Goal: Task Accomplishment & Management: Manage account settings

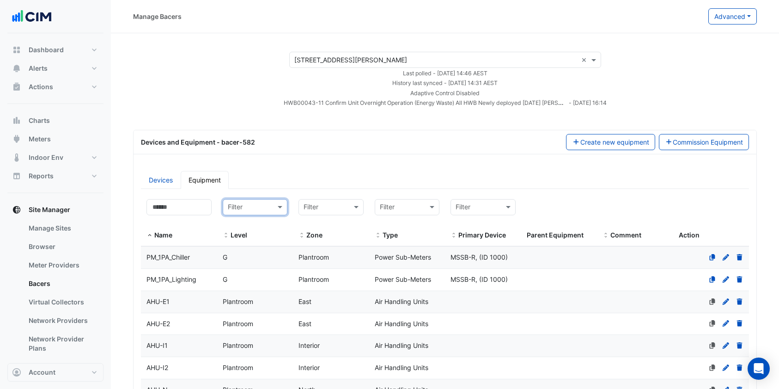
select select "***"
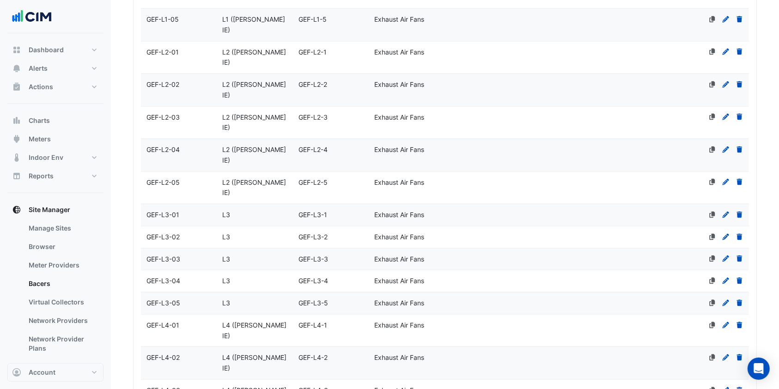
scroll to position [1053, 0]
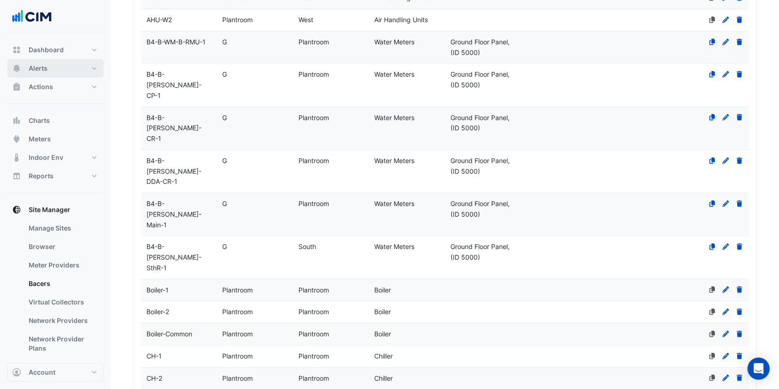
click at [52, 70] on button "Alerts" at bounding box center [55, 68] width 96 height 18
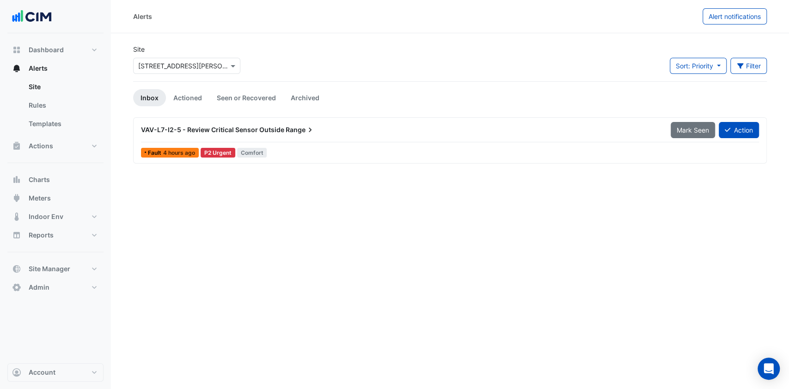
click at [175, 66] on input "text" at bounding box center [177, 66] width 79 height 10
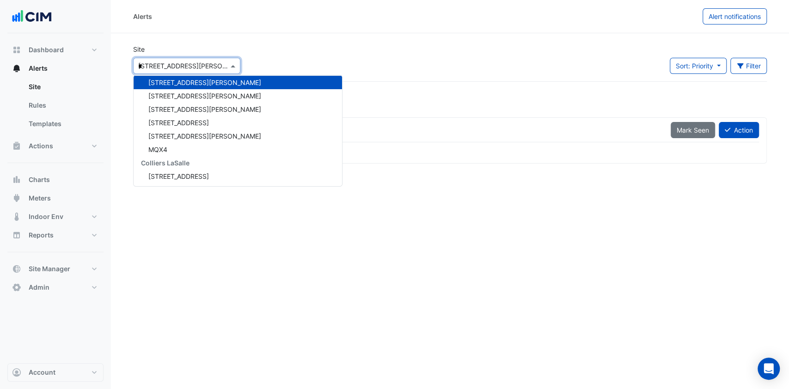
scroll to position [2054, 0]
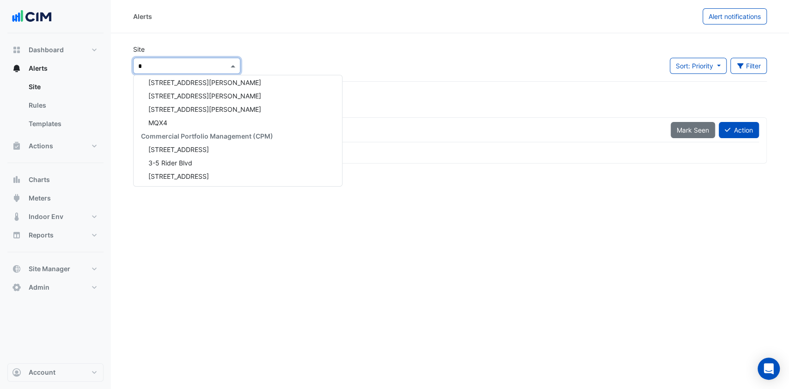
type input "**"
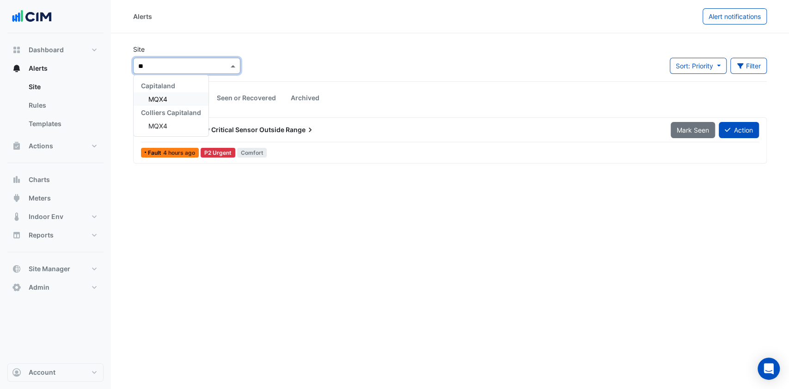
scroll to position [0, 0]
click at [161, 92] on div "MQX4" at bounding box center [171, 98] width 75 height 13
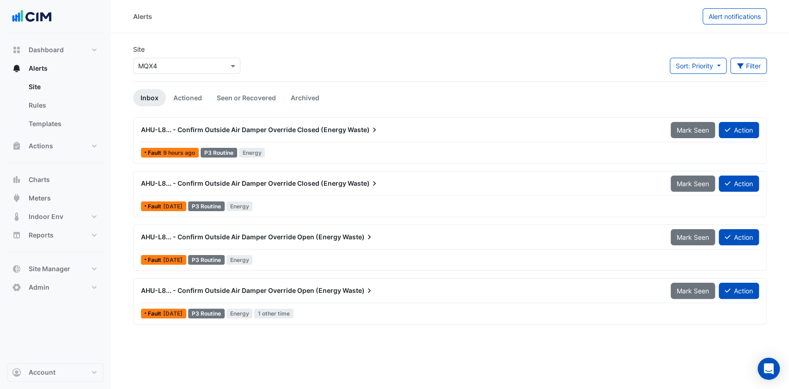
click at [220, 123] on div "AHU-L8... - Confirm Outside Air Damper Override Closed (Energy Waste)" at bounding box center [400, 130] width 530 height 17
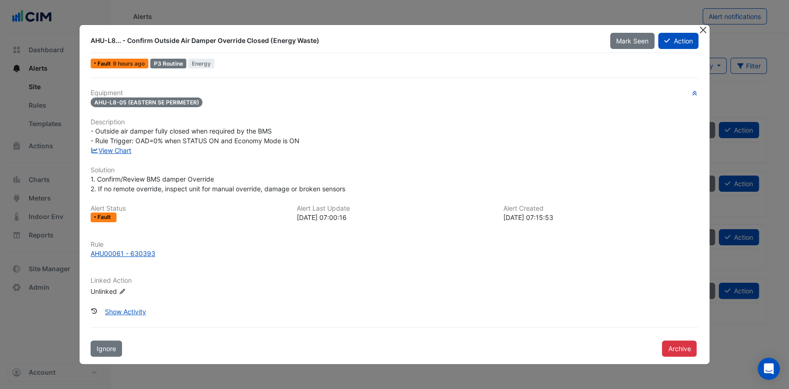
click at [703, 31] on button "Close" at bounding box center [703, 30] width 10 height 10
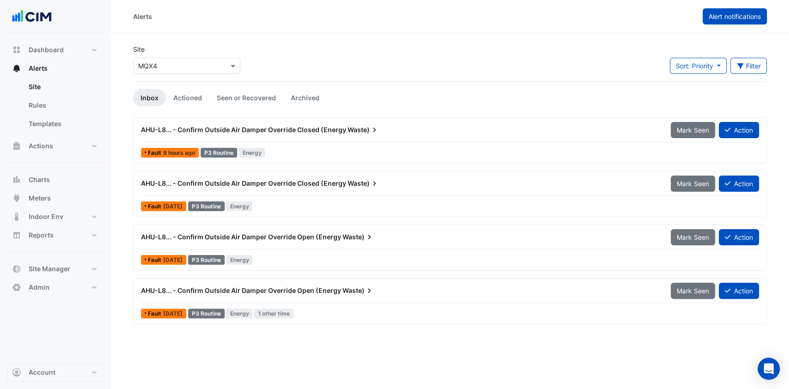
click at [732, 23] on button "Alert notifications" at bounding box center [735, 16] width 64 height 16
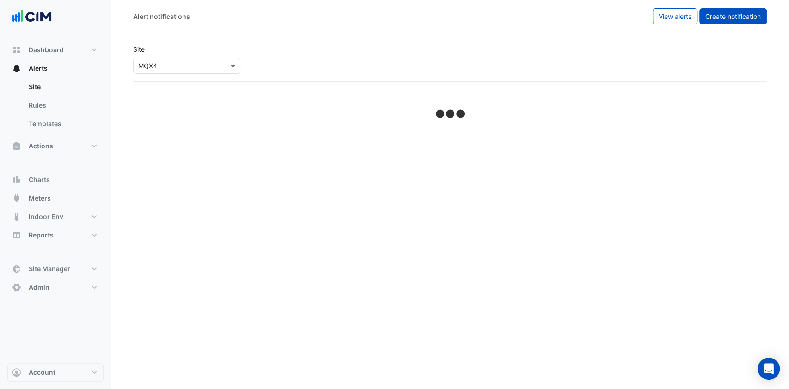
select select "******"
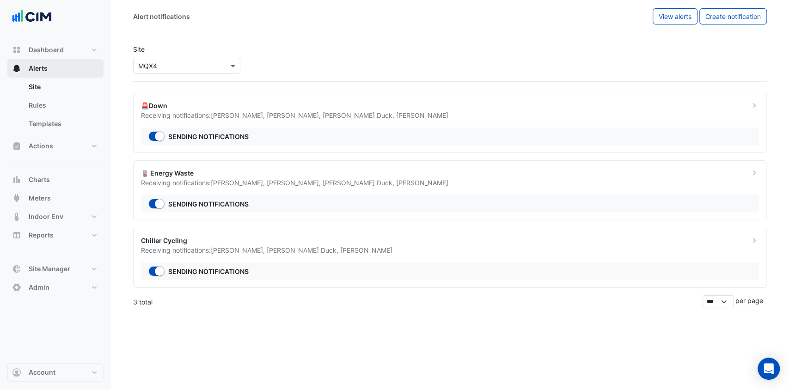
click at [32, 65] on span "Alerts" at bounding box center [38, 68] width 19 height 9
click at [58, 54] on span "Dashboard" at bounding box center [46, 49] width 35 height 9
select select "***"
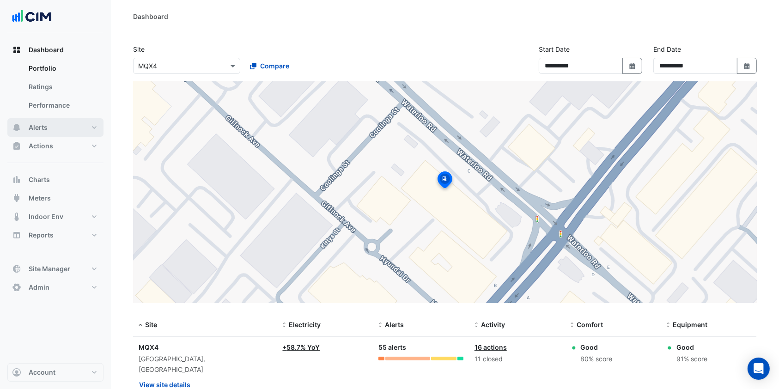
click at [43, 127] on span "Alerts" at bounding box center [38, 127] width 19 height 9
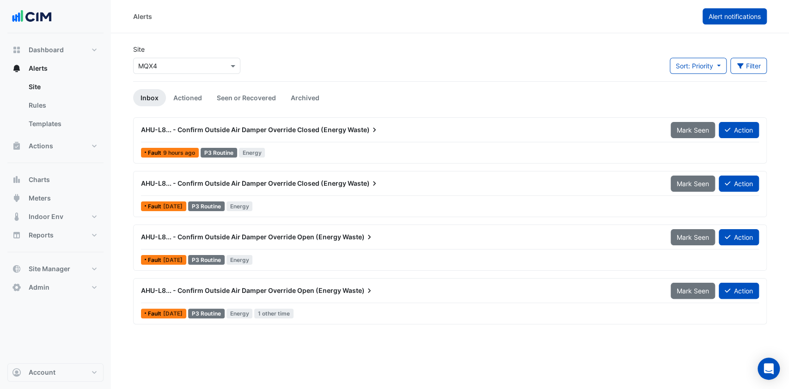
click at [729, 12] on span "Alert notifications" at bounding box center [735, 16] width 52 height 8
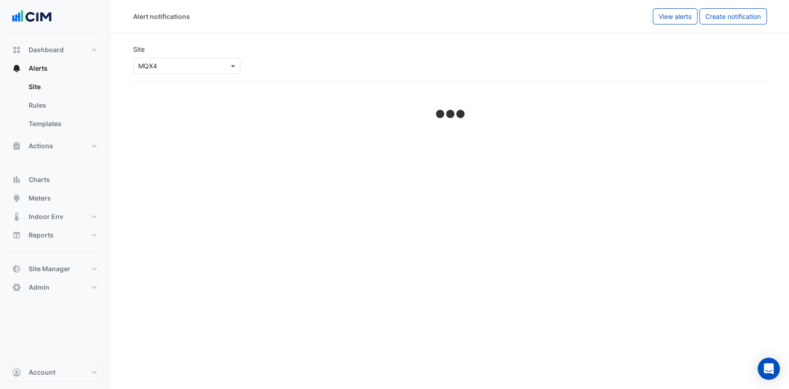
select select "******"
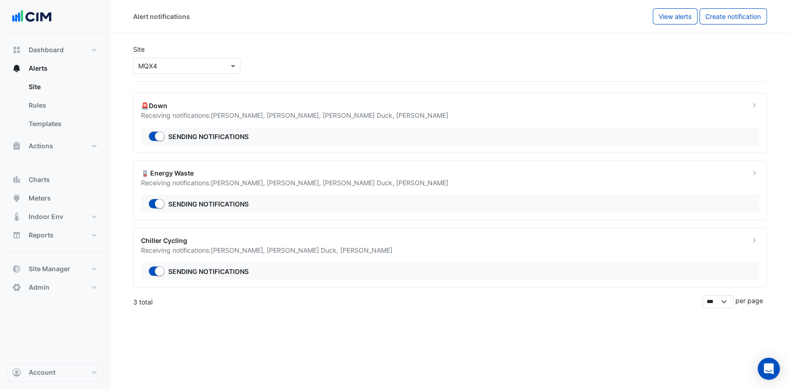
click at [351, 104] on div "🚨Down" at bounding box center [440, 106] width 598 height 10
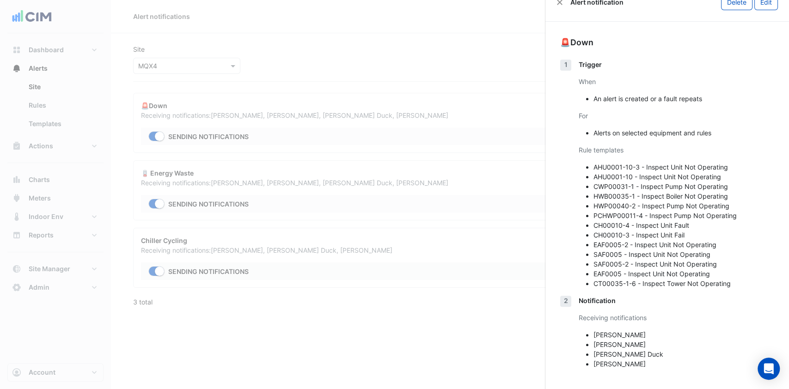
scroll to position [18, 0]
drag, startPoint x: 597, startPoint y: 331, endPoint x: 634, endPoint y: 331, distance: 37.0
click at [634, 331] on li "Deshan Thayabaran" at bounding box center [684, 334] width 181 height 10
drag, startPoint x: 599, startPoint y: 342, endPoint x: 637, endPoint y: 342, distance: 37.4
click at [637, 342] on li "Vishal Fitzgerard" at bounding box center [684, 343] width 181 height 10
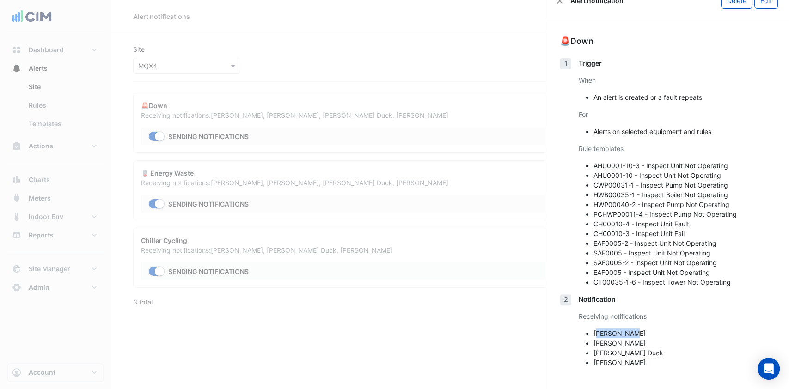
drag, startPoint x: 649, startPoint y: 343, endPoint x: 592, endPoint y: 338, distance: 58.0
click at [592, 338] on ul "Deshan Thayabaran Vishal Fitzgerard Joshua Duck Mario Rochecouste" at bounding box center [677, 348] width 196 height 39
drag, startPoint x: 651, startPoint y: 359, endPoint x: 593, endPoint y: 337, distance: 62.0
click at [593, 337] on ul "Deshan Thayabaran Vishal Fitzgerard Joshua Duck Mario Rochecouste" at bounding box center [677, 348] width 196 height 39
click at [765, 3] on button "Edit" at bounding box center [766, 1] width 24 height 16
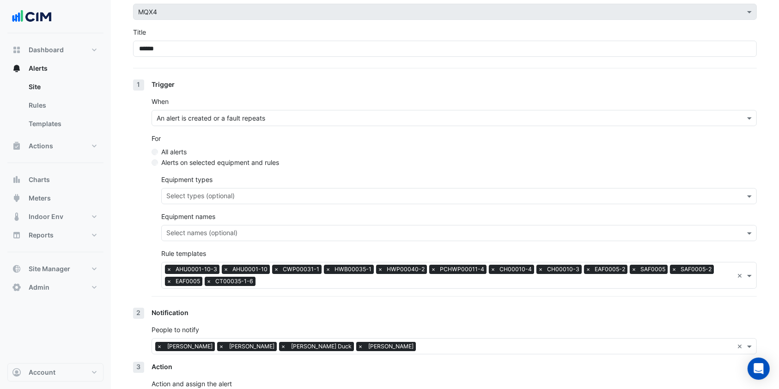
scroll to position [116, 0]
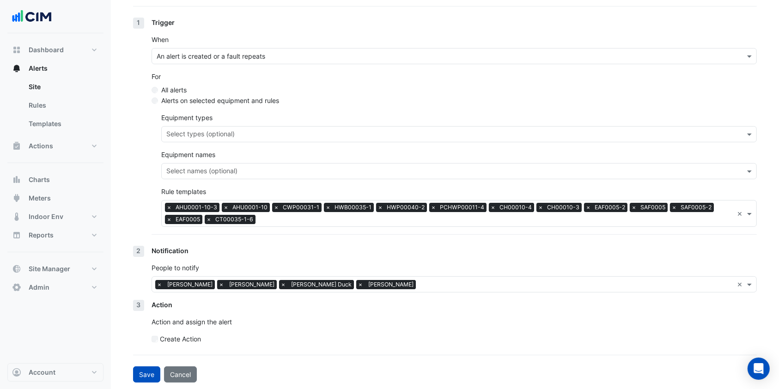
click at [226, 283] on span "×" at bounding box center [221, 284] width 8 height 9
click at [141, 371] on button "Save" at bounding box center [146, 375] width 27 height 16
select select "******"
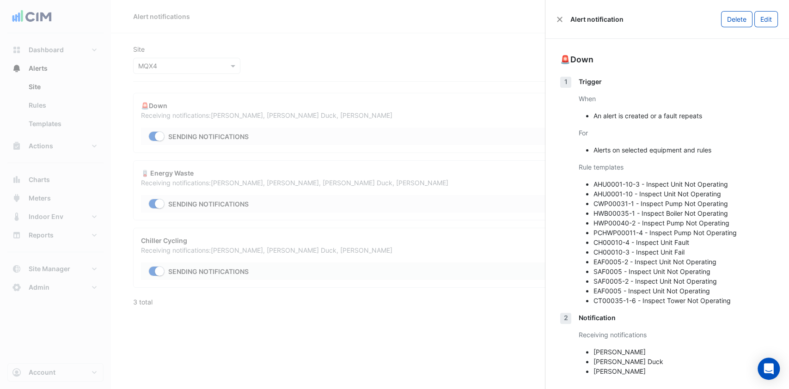
scroll to position [9, 0]
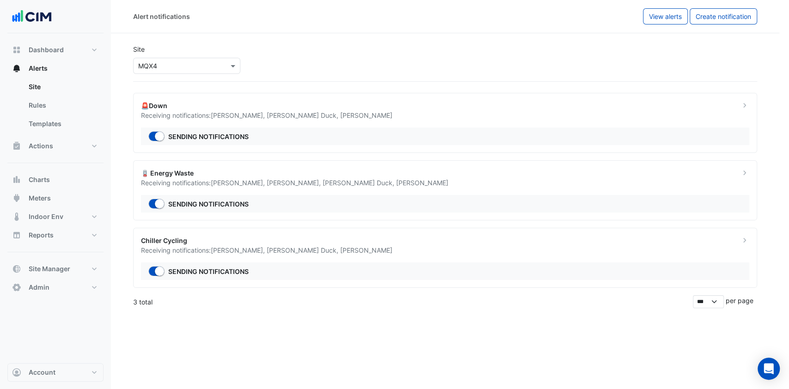
click at [452, 189] on ngb-offcanvas-backdrop at bounding box center [394, 194] width 789 height 389
click at [424, 183] on span "Mario Rochecouste" at bounding box center [422, 183] width 52 height 8
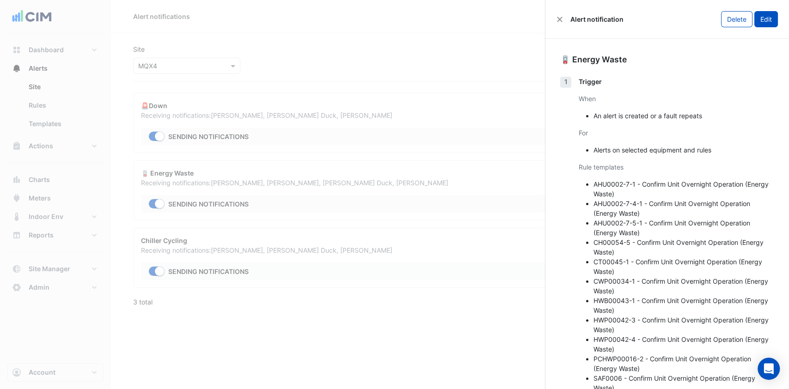
click at [765, 22] on button "Edit" at bounding box center [766, 19] width 24 height 16
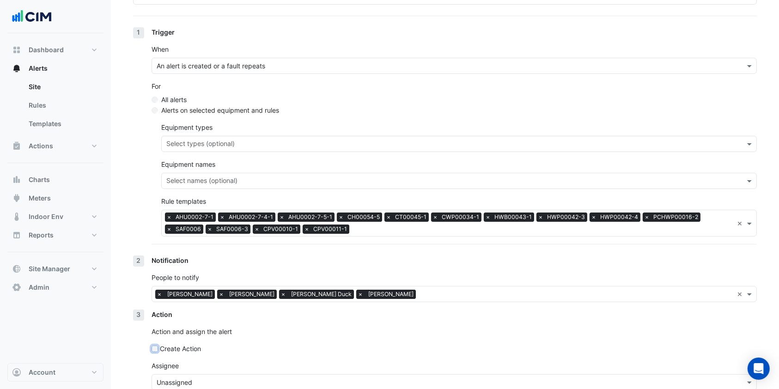
scroll to position [153, 0]
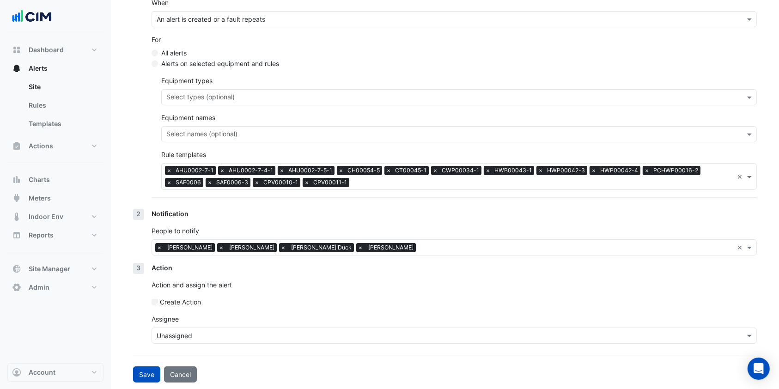
click at [178, 337] on input "text" at bounding box center [445, 336] width 577 height 10
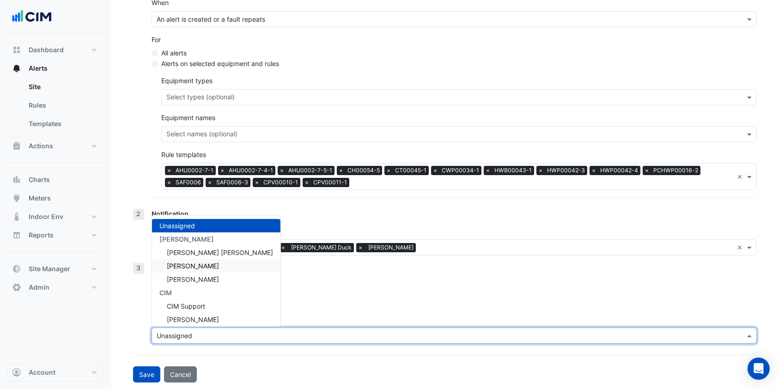
click at [201, 265] on span "Deshan Thayabaran" at bounding box center [193, 266] width 52 height 8
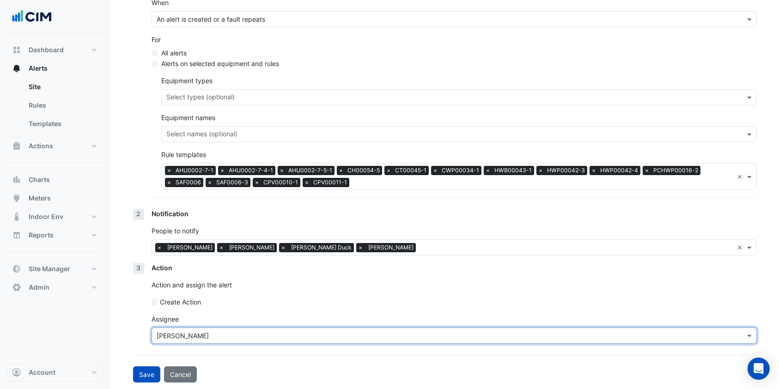
click at [239, 332] on input "text" at bounding box center [445, 336] width 577 height 10
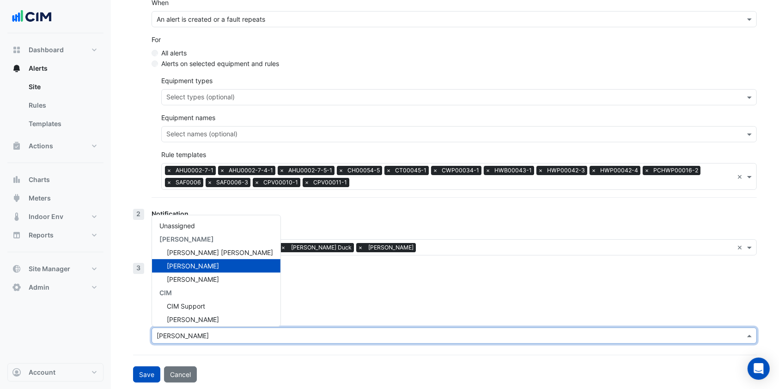
click at [278, 303] on div "Create Action" at bounding box center [455, 302] width 606 height 10
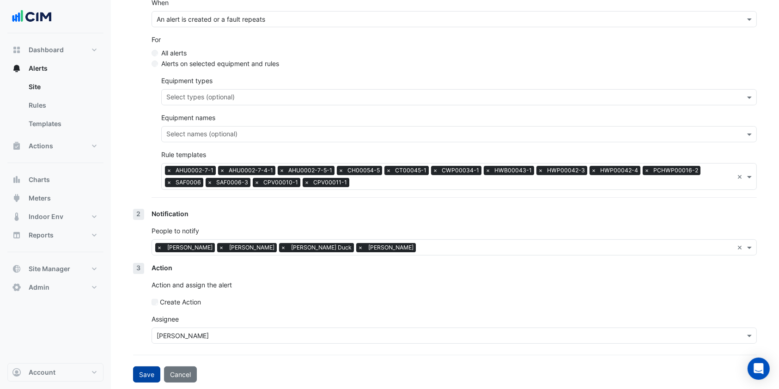
click at [144, 377] on button "Save" at bounding box center [146, 375] width 27 height 16
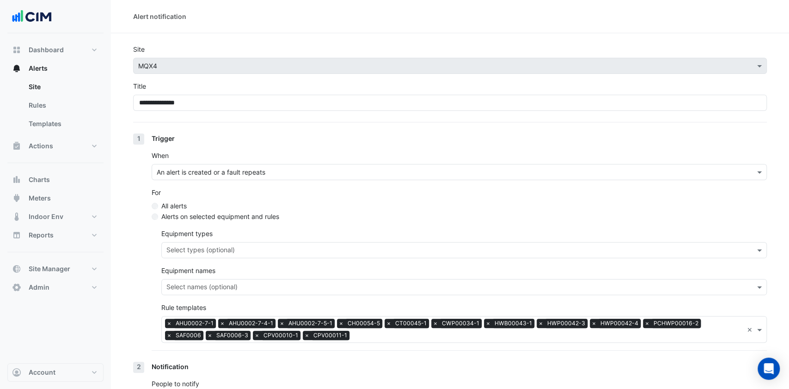
select select "******"
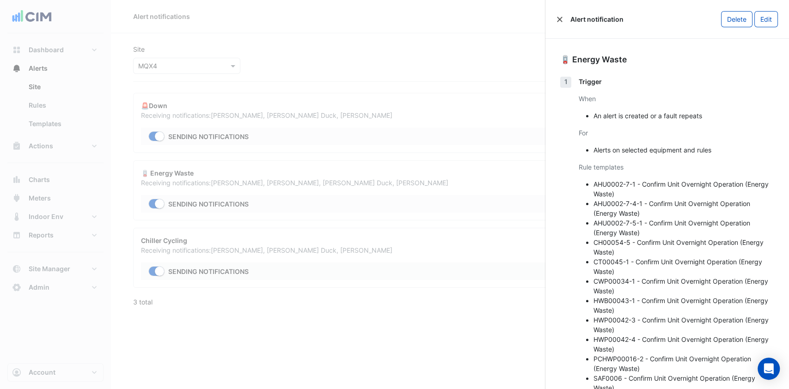
click at [562, 19] on button "Close" at bounding box center [560, 19] width 6 height 6
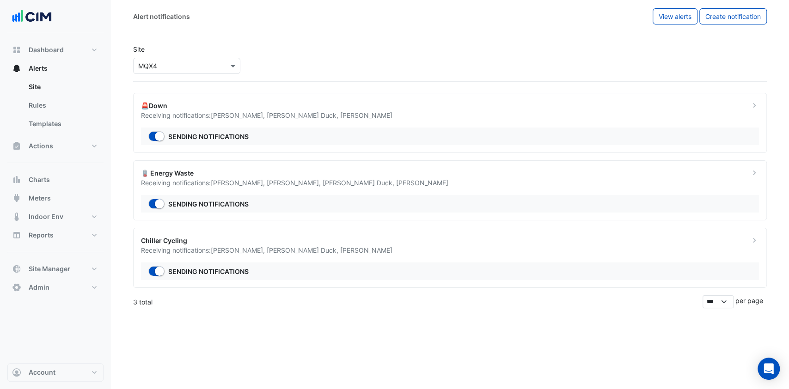
click at [304, 113] on span "Joshua Duck ," at bounding box center [303, 115] width 73 height 8
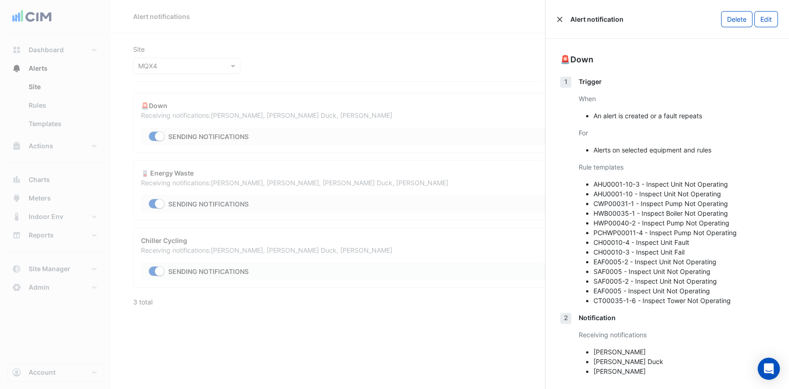
click at [562, 17] on button "Close" at bounding box center [560, 19] width 6 height 6
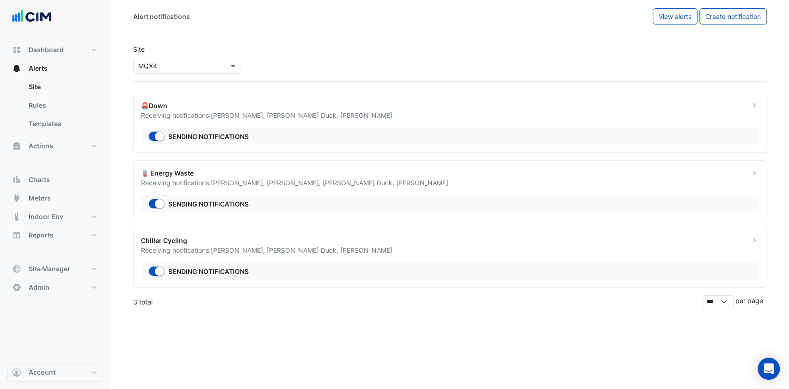
click at [307, 176] on div "🪫 Energy Waste" at bounding box center [440, 173] width 598 height 10
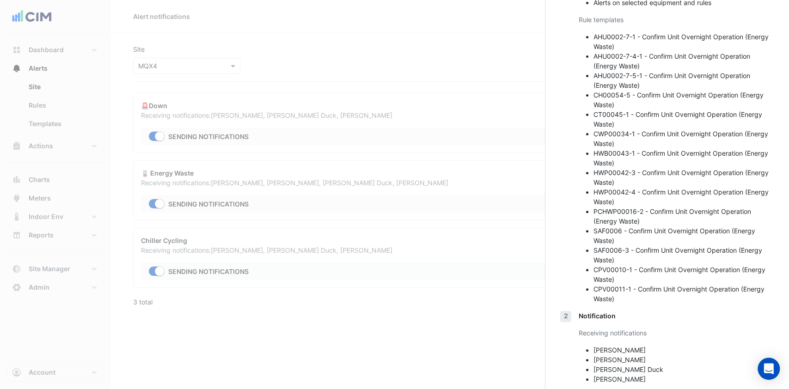
scroll to position [216, 0]
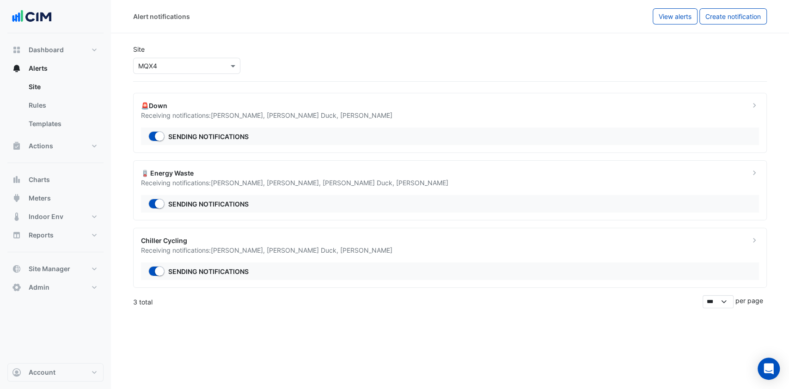
click at [295, 124] on ngb-offcanvas-backdrop at bounding box center [394, 194] width 789 height 389
click at [293, 243] on div "Chiller Cycling" at bounding box center [440, 241] width 598 height 10
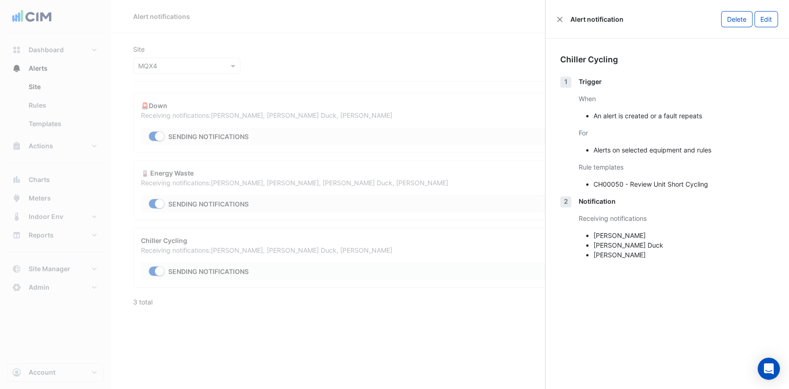
drag, startPoint x: 657, startPoint y: 260, endPoint x: 569, endPoint y: 86, distance: 194.5
click at [569, 86] on div "Chiller Cycling 1 Trigger When An alert is created or a fault repeats For Alert…" at bounding box center [667, 160] width 244 height 243
click at [558, 19] on button "Close" at bounding box center [560, 19] width 6 height 6
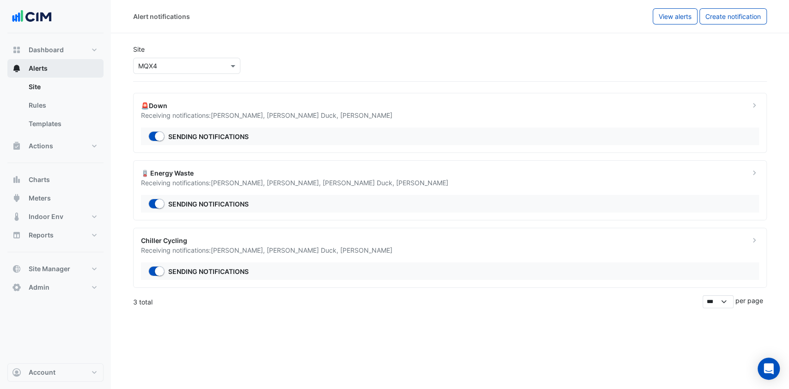
click at [56, 67] on button "Alerts" at bounding box center [55, 68] width 96 height 18
click at [70, 51] on button "Dashboard" at bounding box center [55, 50] width 96 height 18
select select "***"
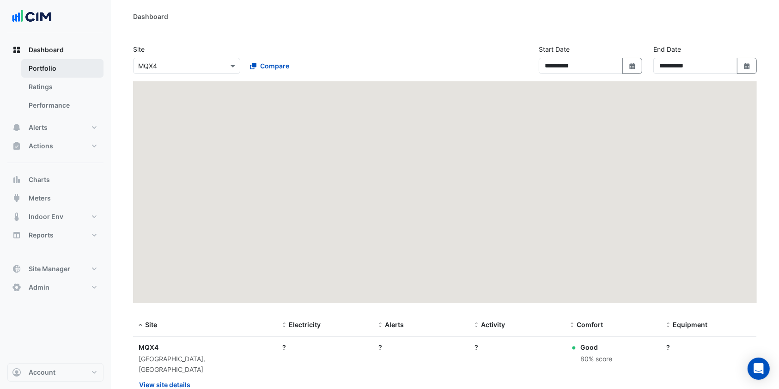
click at [58, 66] on link "Portfolio" at bounding box center [62, 68] width 82 height 18
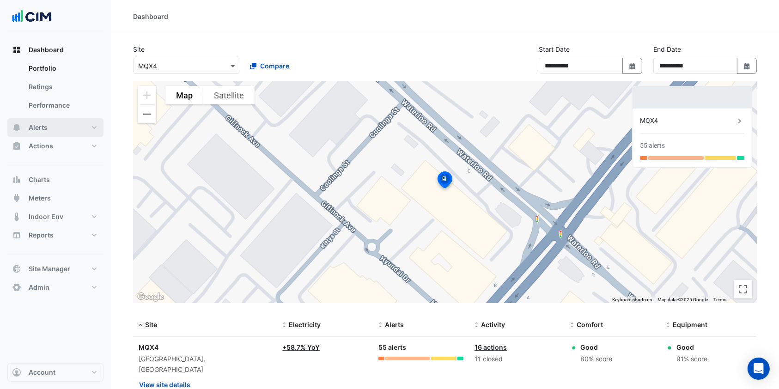
click at [61, 122] on button "Alerts" at bounding box center [55, 127] width 96 height 18
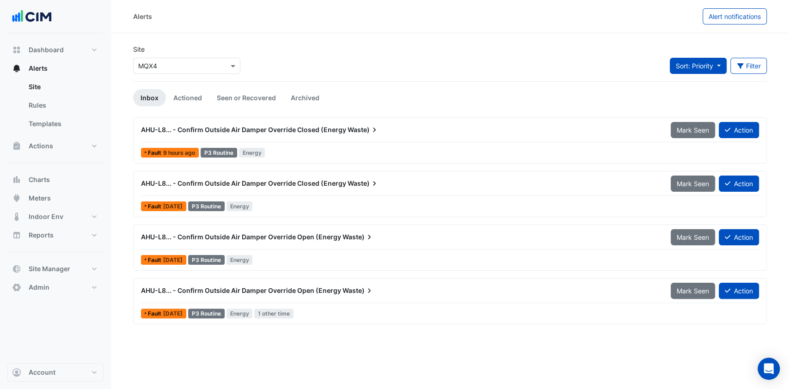
click at [710, 65] on span "Sort: Priority" at bounding box center [694, 66] width 37 height 8
click at [699, 85] on li "Priority" at bounding box center [705, 85] width 73 height 13
click at [712, 61] on button "Sort: Priority" at bounding box center [698, 66] width 57 height 16
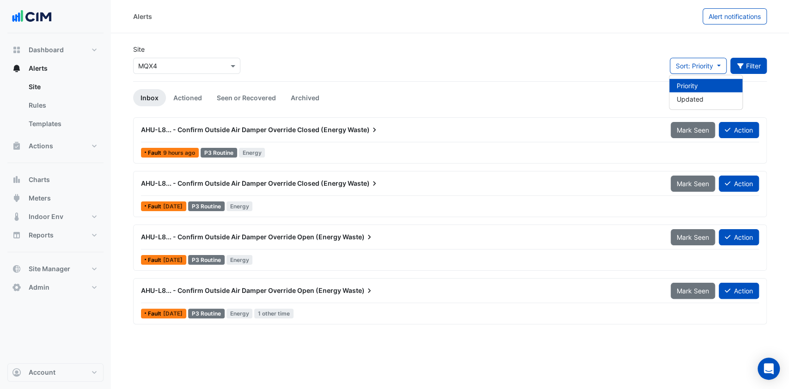
drag, startPoint x: 711, startPoint y: 39, endPoint x: 733, endPoint y: 58, distance: 28.8
click at [711, 39] on section "Site Select a Site × MQX4 Sort: Priority Filter Title Priority Filter Impact Fi…" at bounding box center [450, 178] width 678 height 291
click at [747, 62] on button "Filter" at bounding box center [748, 66] width 37 height 16
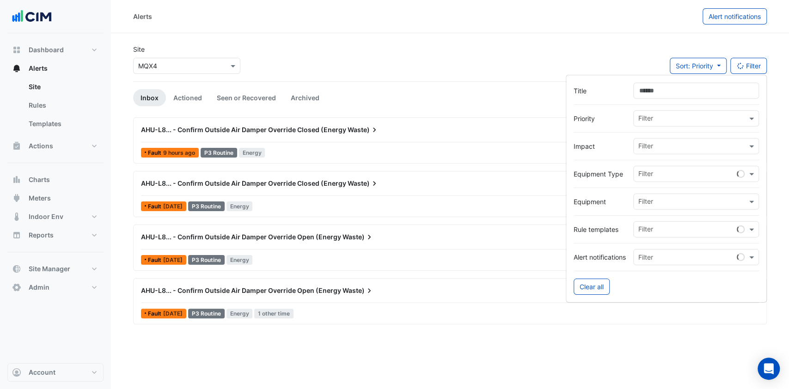
click at [623, 45] on div "Site Select a Site × MQX4 Sort: Priority Priority Updated Filter" at bounding box center [450, 62] width 645 height 37
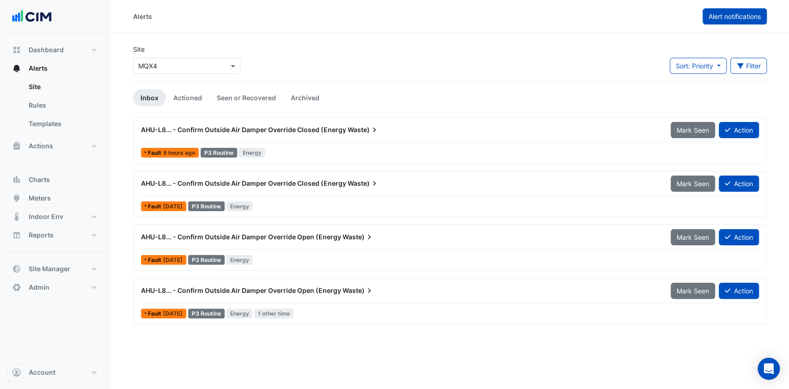
click at [722, 18] on span "Alert notifications" at bounding box center [735, 16] width 52 height 8
select select "******"
click at [732, 14] on span "Alert notifications" at bounding box center [735, 16] width 52 height 8
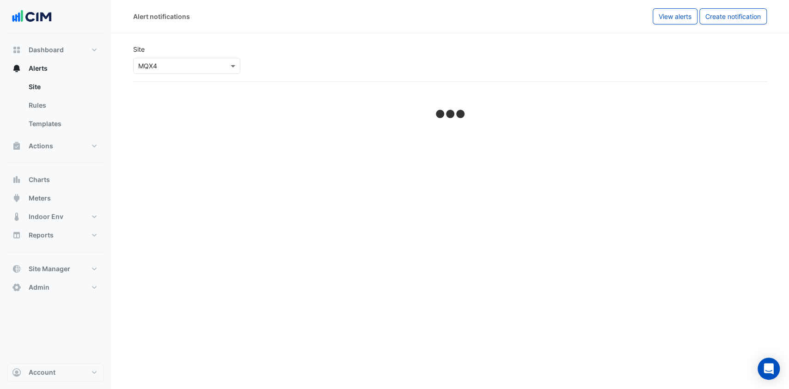
select select "******"
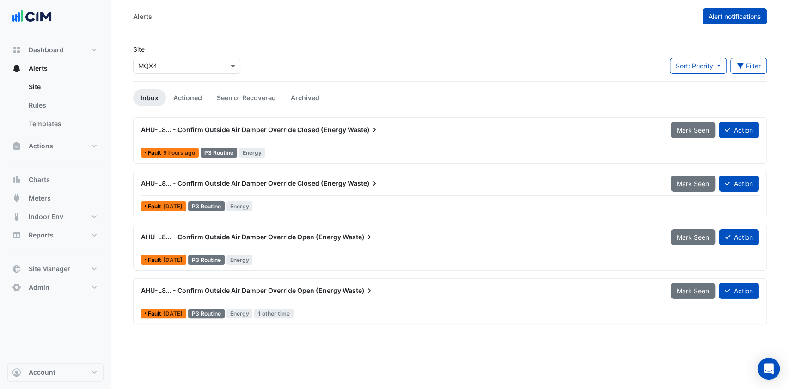
click at [747, 20] on span "Alert notifications" at bounding box center [735, 16] width 52 height 8
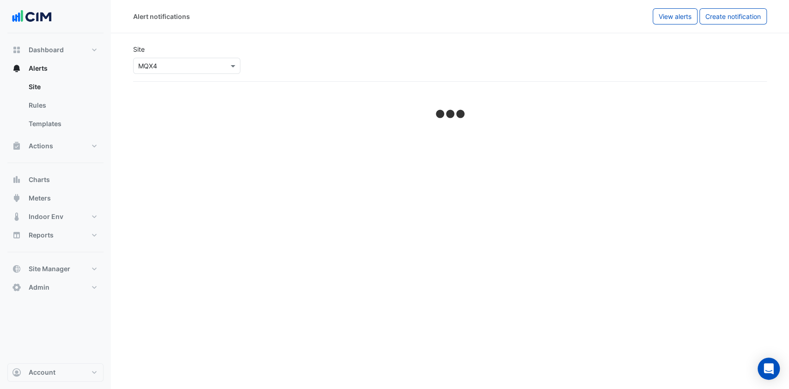
select select "******"
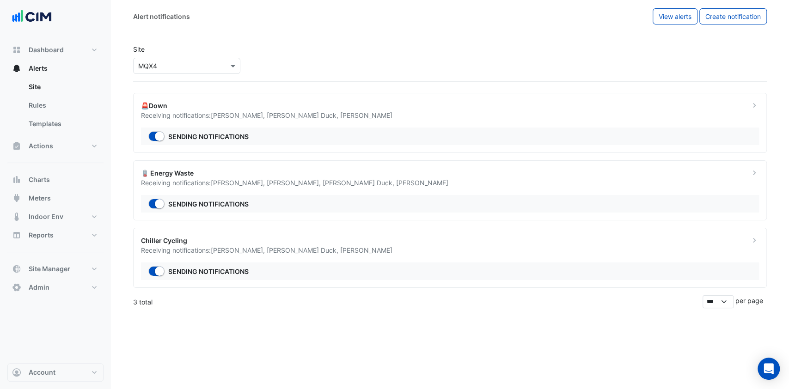
click at [302, 128] on div "Sending notifications" at bounding box center [450, 137] width 618 height 18
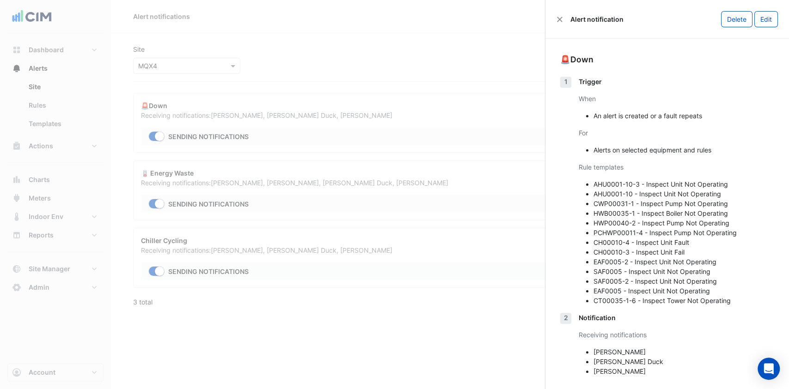
click at [559, 18] on button "Close" at bounding box center [560, 19] width 6 height 6
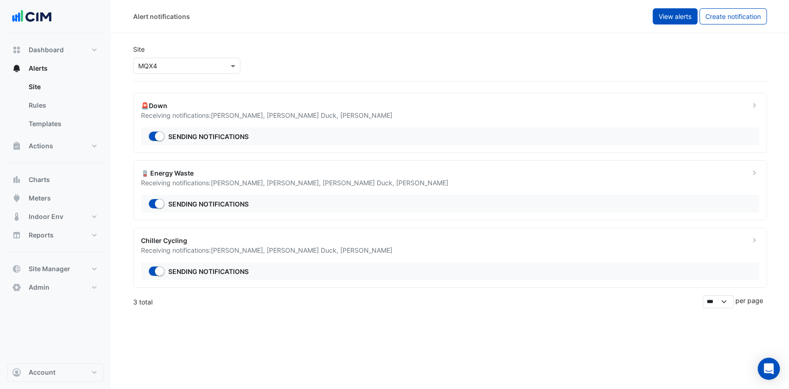
click at [660, 21] on button "View alerts" at bounding box center [675, 16] width 45 height 16
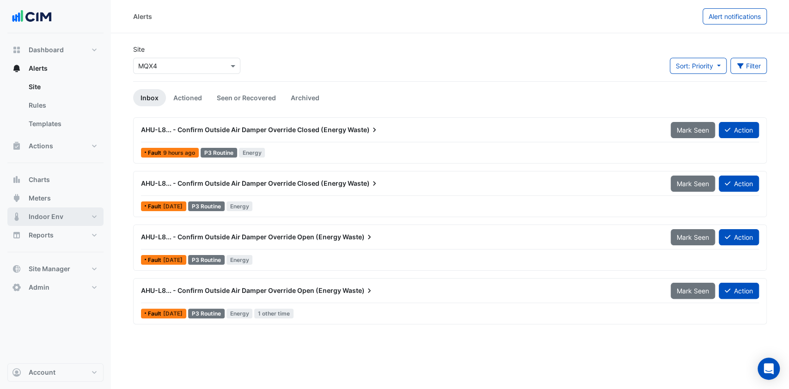
click at [55, 217] on span "Indoor Env" at bounding box center [46, 216] width 35 height 9
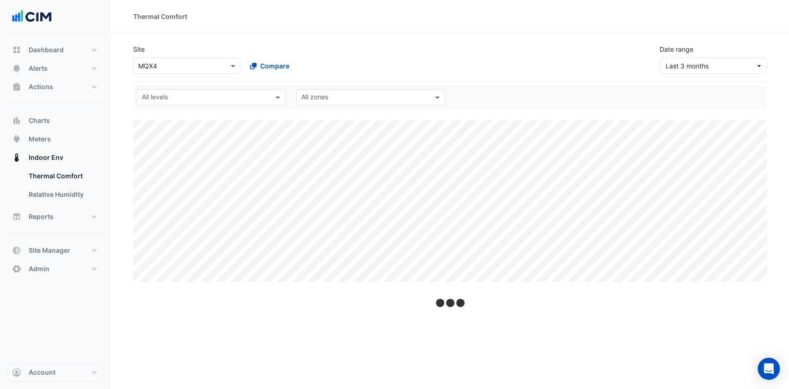
click at [167, 64] on input "text" at bounding box center [177, 66] width 79 height 10
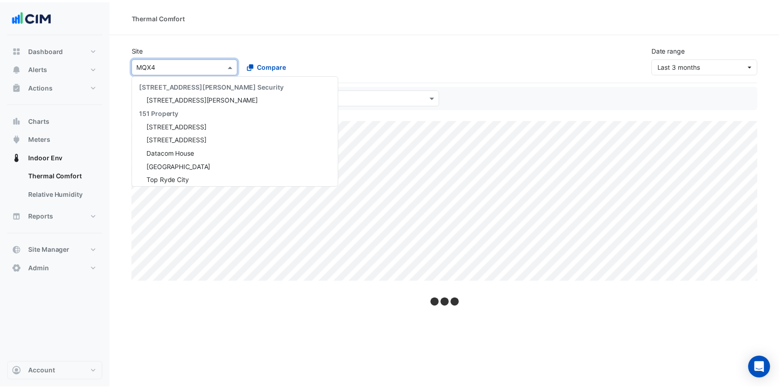
scroll to position [4427, 0]
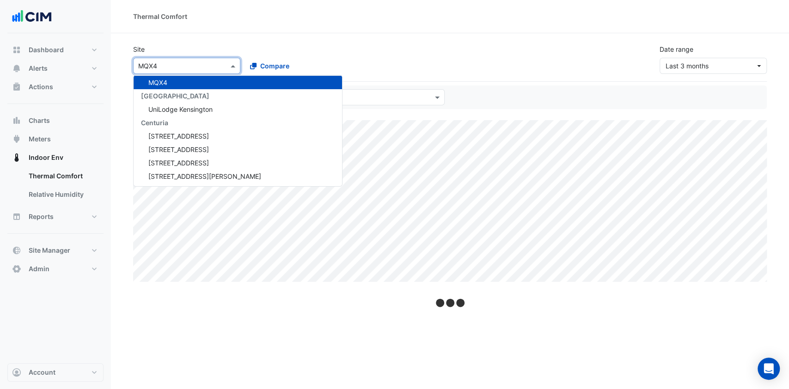
click at [314, 37] on div "Site Select a Site × MQX4 141 Walker Street Security 141 Walker Street 151 Prop…" at bounding box center [450, 55] width 645 height 37
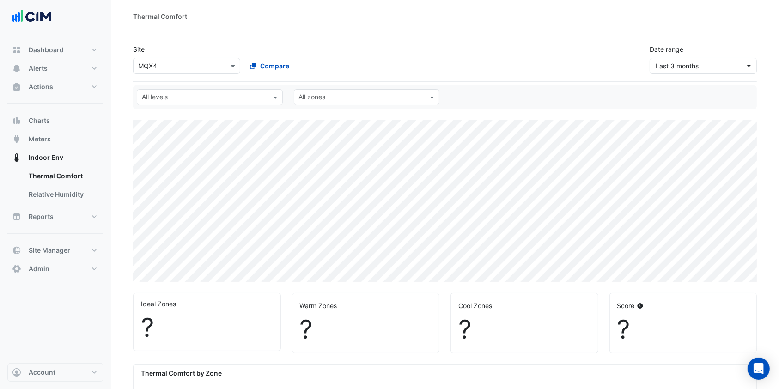
click at [220, 102] on input "text" at bounding box center [204, 98] width 125 height 10
select select "***"
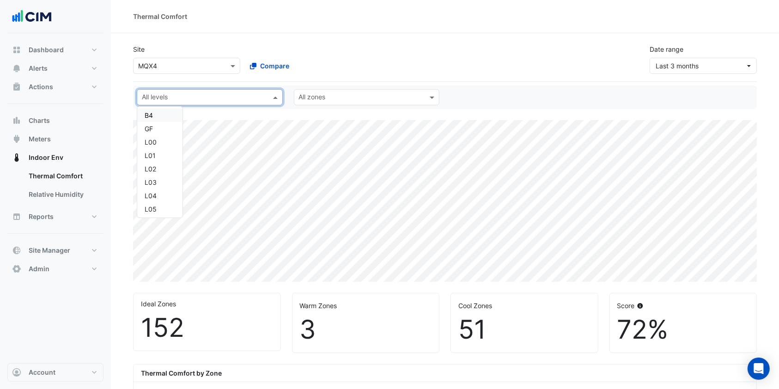
scroll to position [61, 0]
click at [165, 177] on div "L04" at bounding box center [160, 176] width 31 height 10
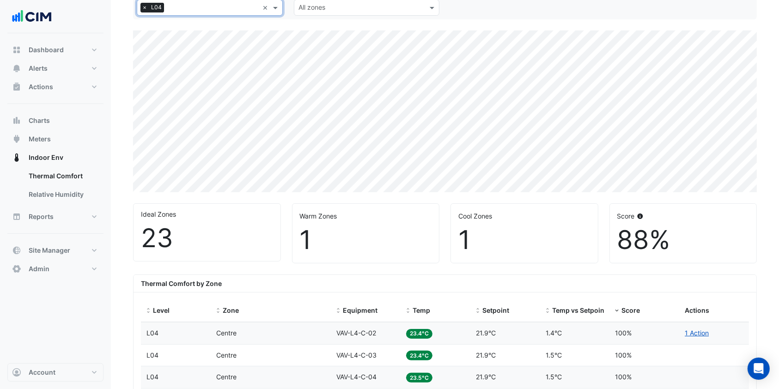
scroll to position [82, 0]
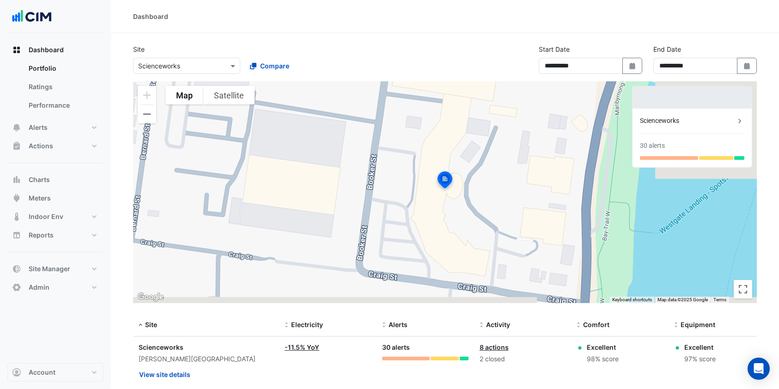
select select "***"
click at [57, 149] on button "Actions" at bounding box center [55, 146] width 96 height 18
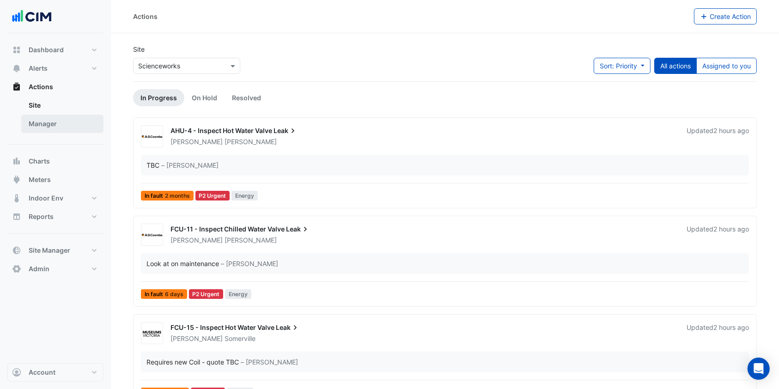
click at [55, 120] on link "Manager" at bounding box center [62, 124] width 82 height 18
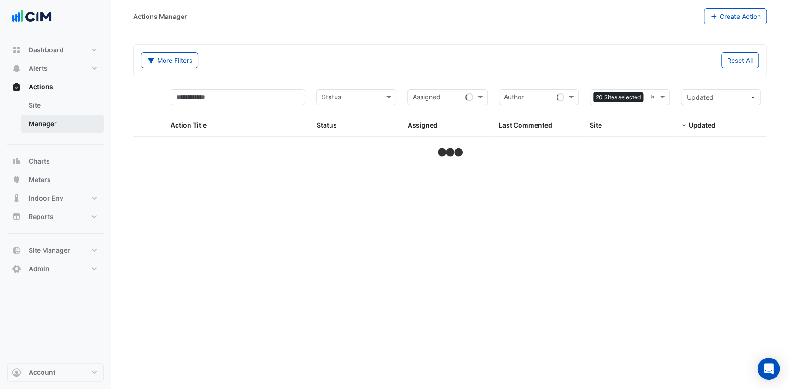
select select "***"
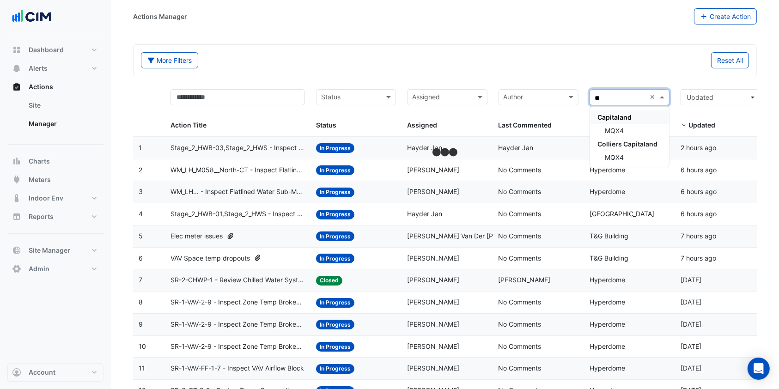
type input "***"
click at [639, 131] on div "MQX4" at bounding box center [629, 130] width 79 height 13
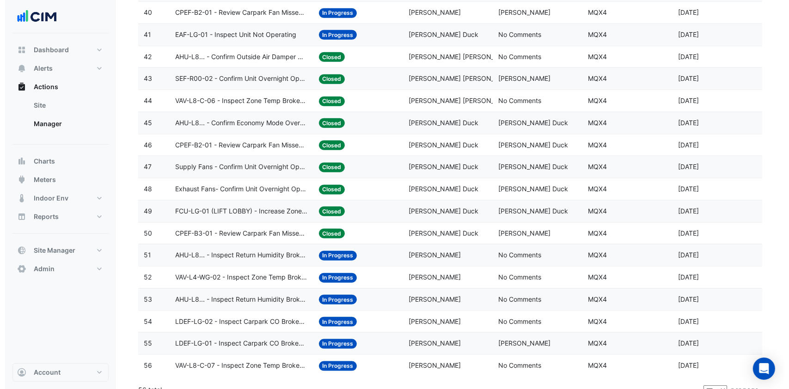
scroll to position [1006, 0]
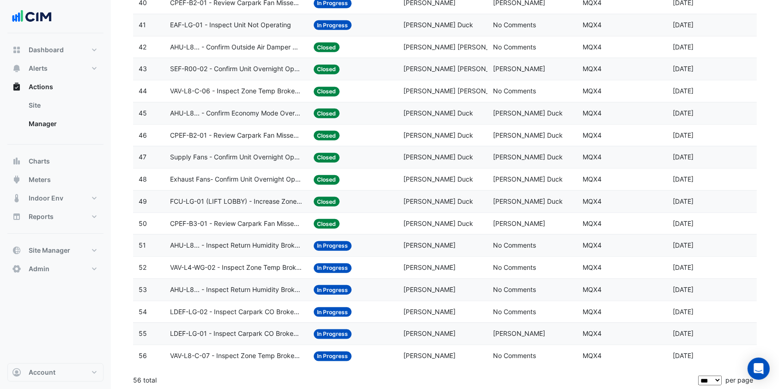
click at [240, 245] on span "AHU-L8... - Inspect Return Humidity Broken Sensor" at bounding box center [236, 245] width 133 height 11
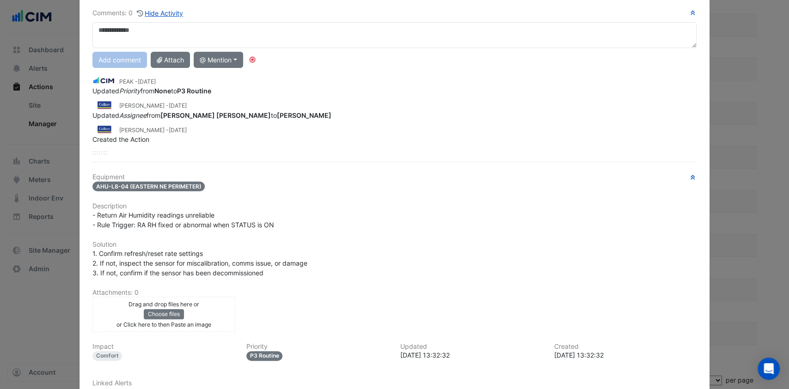
scroll to position [0, 0]
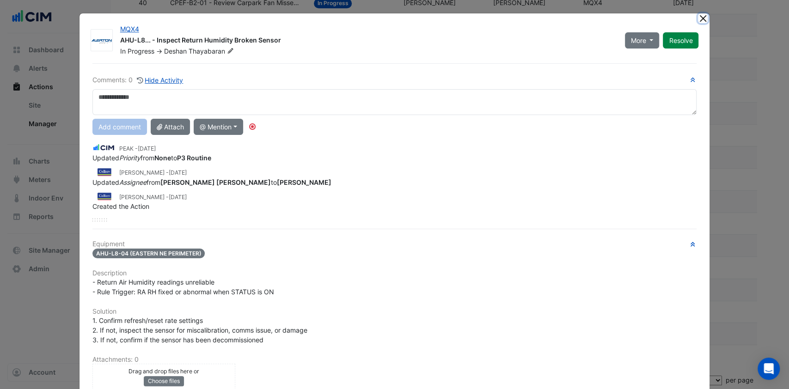
click at [699, 20] on button "Close" at bounding box center [703, 18] width 10 height 10
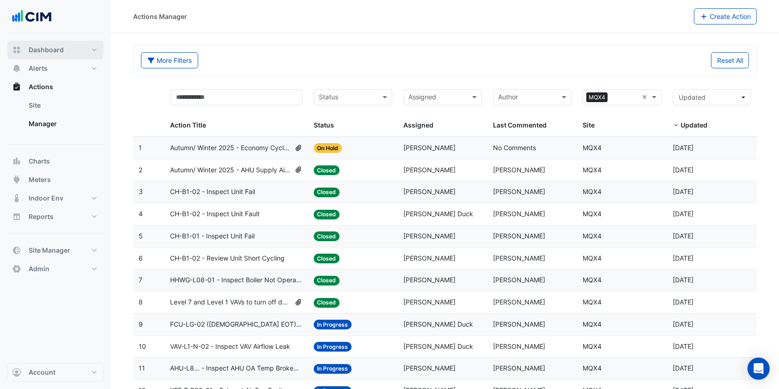
click at [69, 54] on button "Dashboard" at bounding box center [55, 50] width 96 height 18
select select "***"
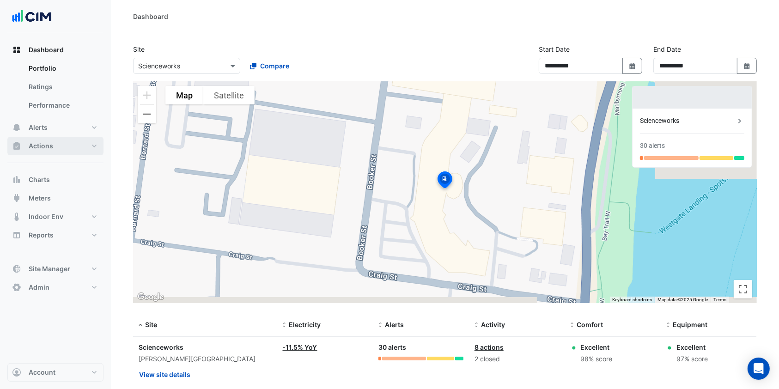
click at [58, 149] on button "Actions" at bounding box center [55, 146] width 96 height 18
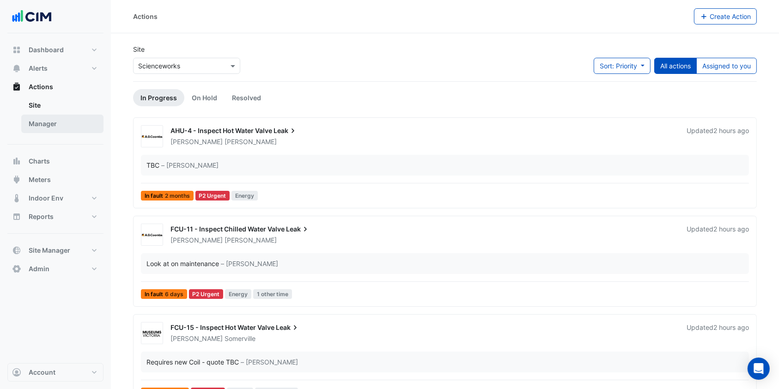
click at [52, 119] on link "Manager" at bounding box center [62, 124] width 82 height 18
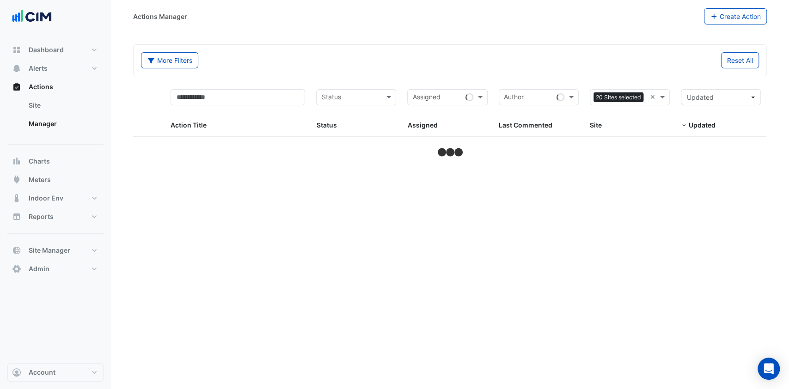
select select "***"
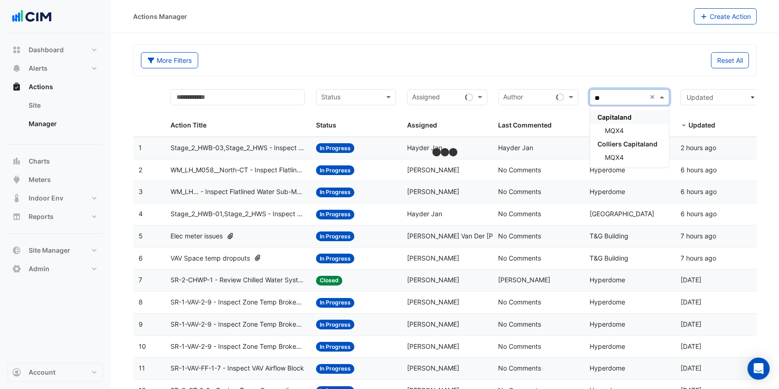
type input "***"
click at [613, 124] on div "MQX4" at bounding box center [629, 130] width 79 height 13
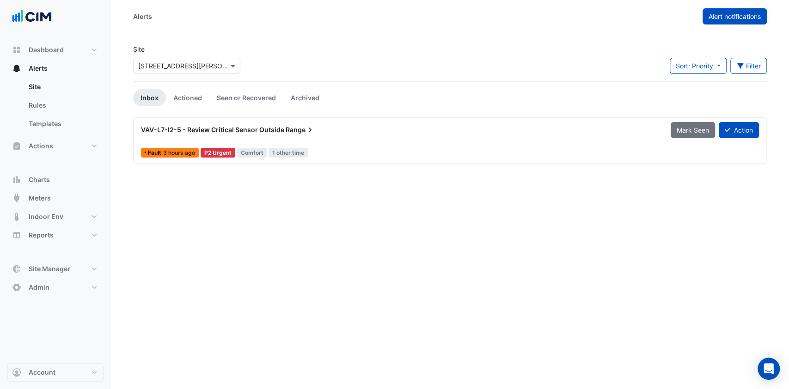
click at [715, 19] on span "Alert notifications" at bounding box center [735, 16] width 52 height 8
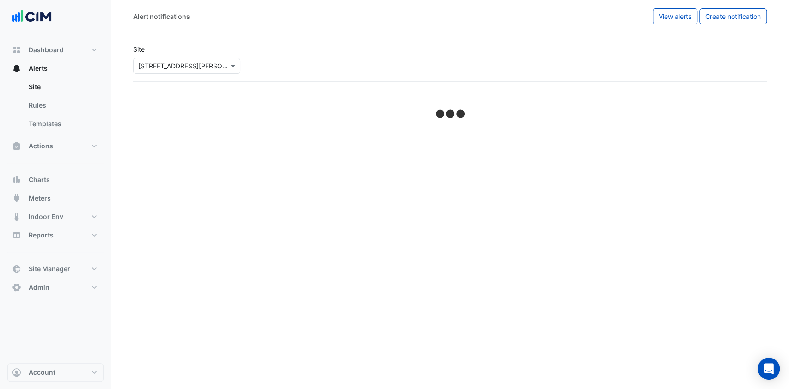
select select "******"
